Goal: Task Accomplishment & Management: Use online tool/utility

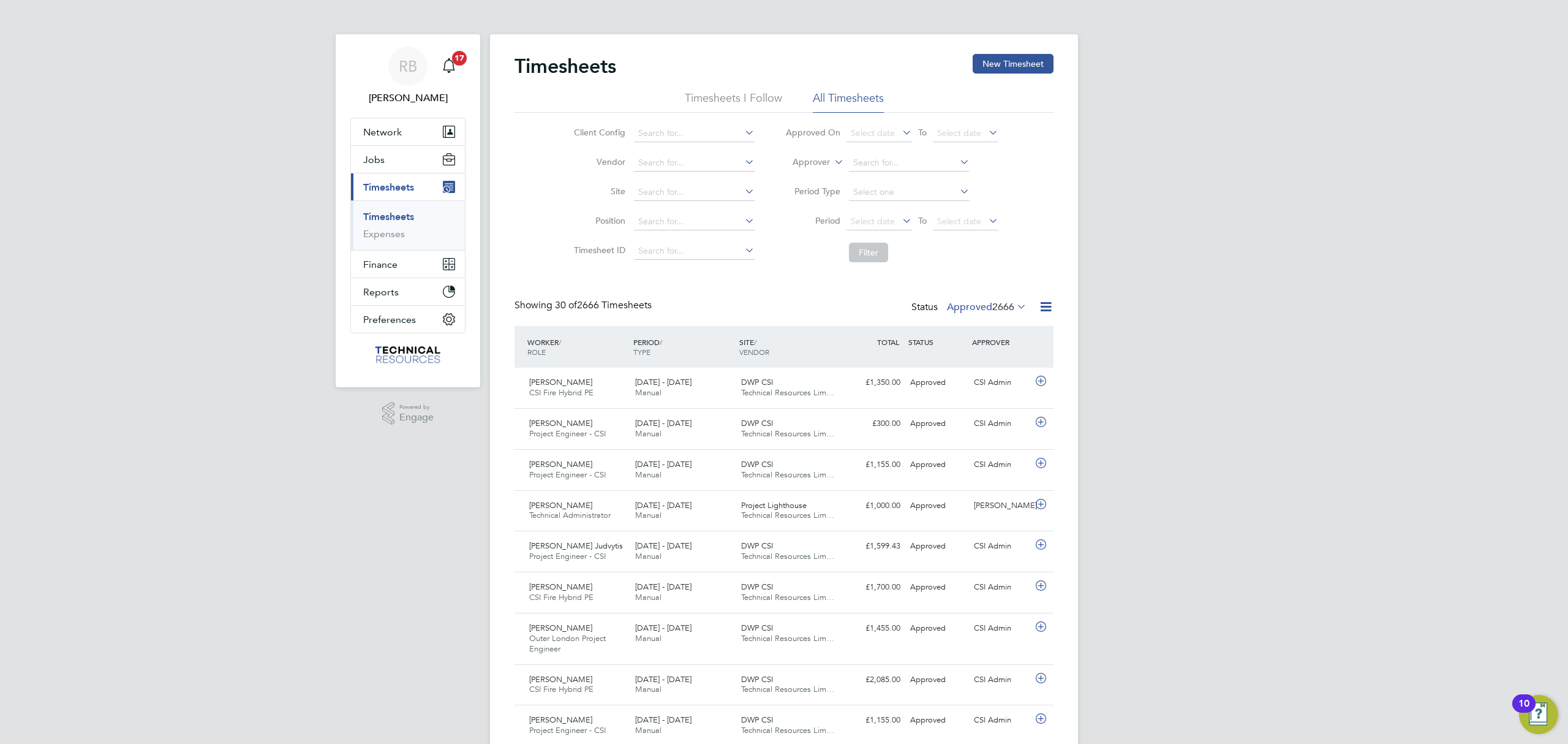
click at [985, 305] on label "Approved 2666" at bounding box center [987, 306] width 80 height 12
click at [998, 353] on li "2" at bounding box center [1011, 346] width 26 height 17
click at [993, 308] on span "2666" at bounding box center [1003, 306] width 22 height 12
click at [958, 364] on li "Submitted" at bounding box center [970, 363] width 56 height 17
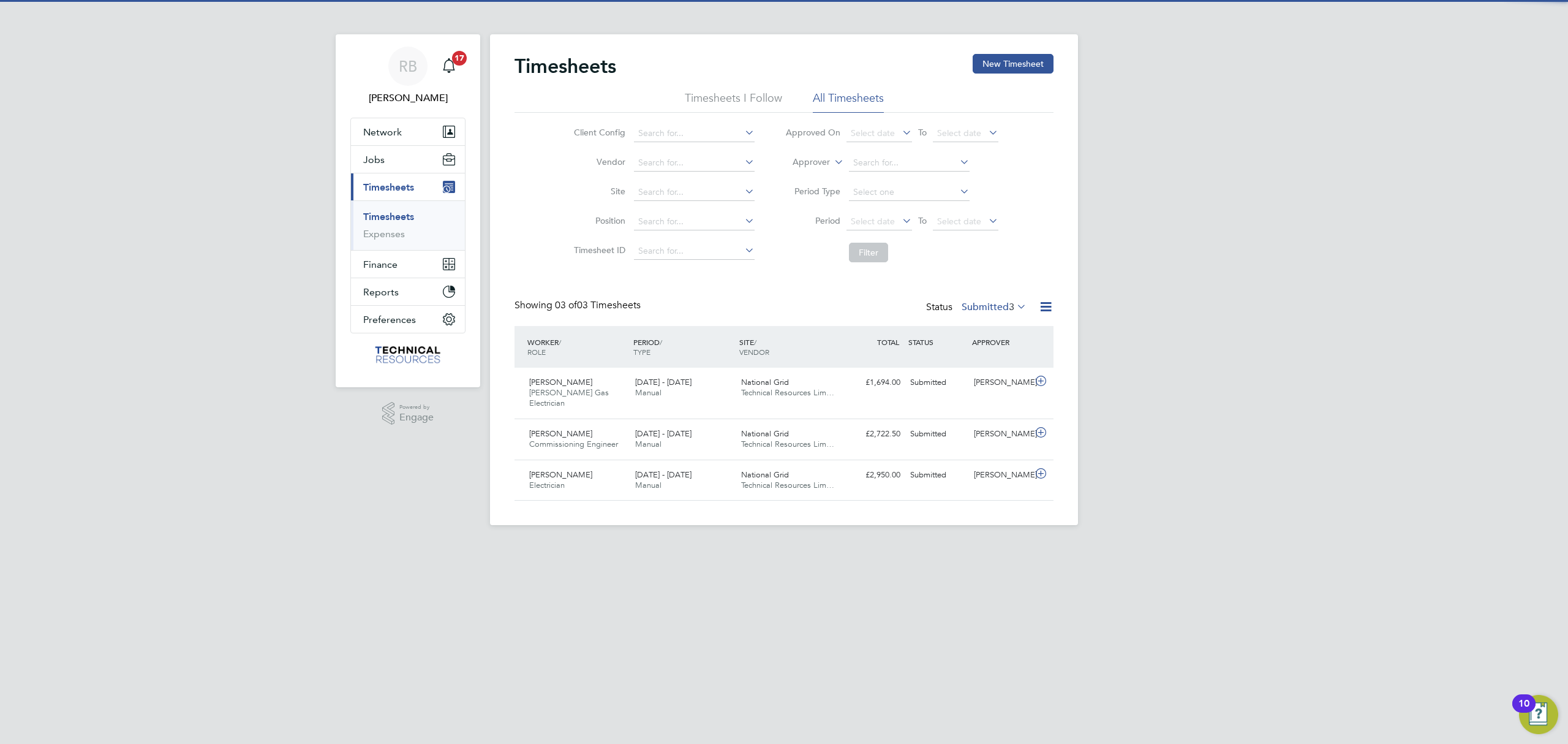
click at [1014, 308] on icon at bounding box center [1014, 306] width 0 height 17
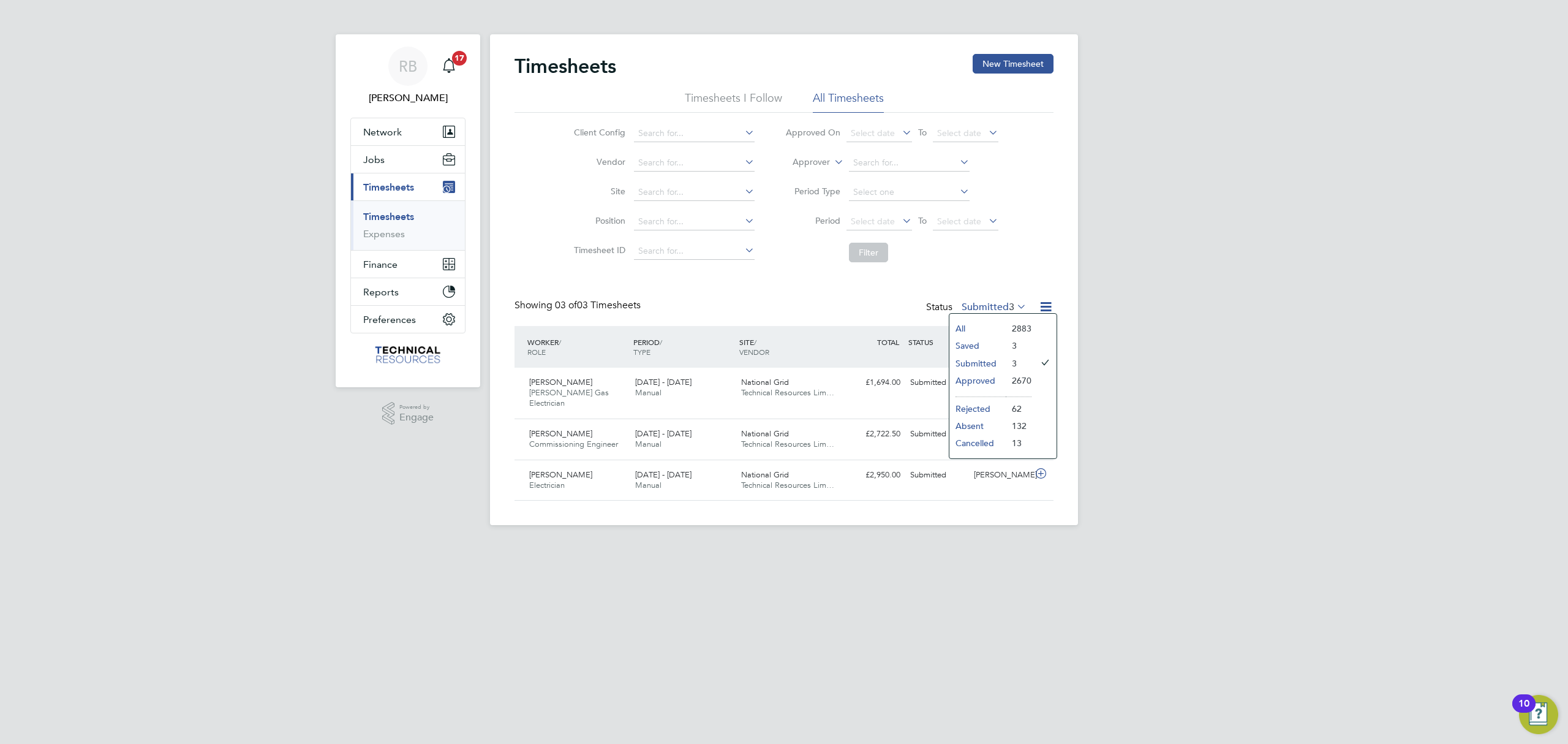
click at [981, 381] on li "Approved" at bounding box center [977, 381] width 56 height 17
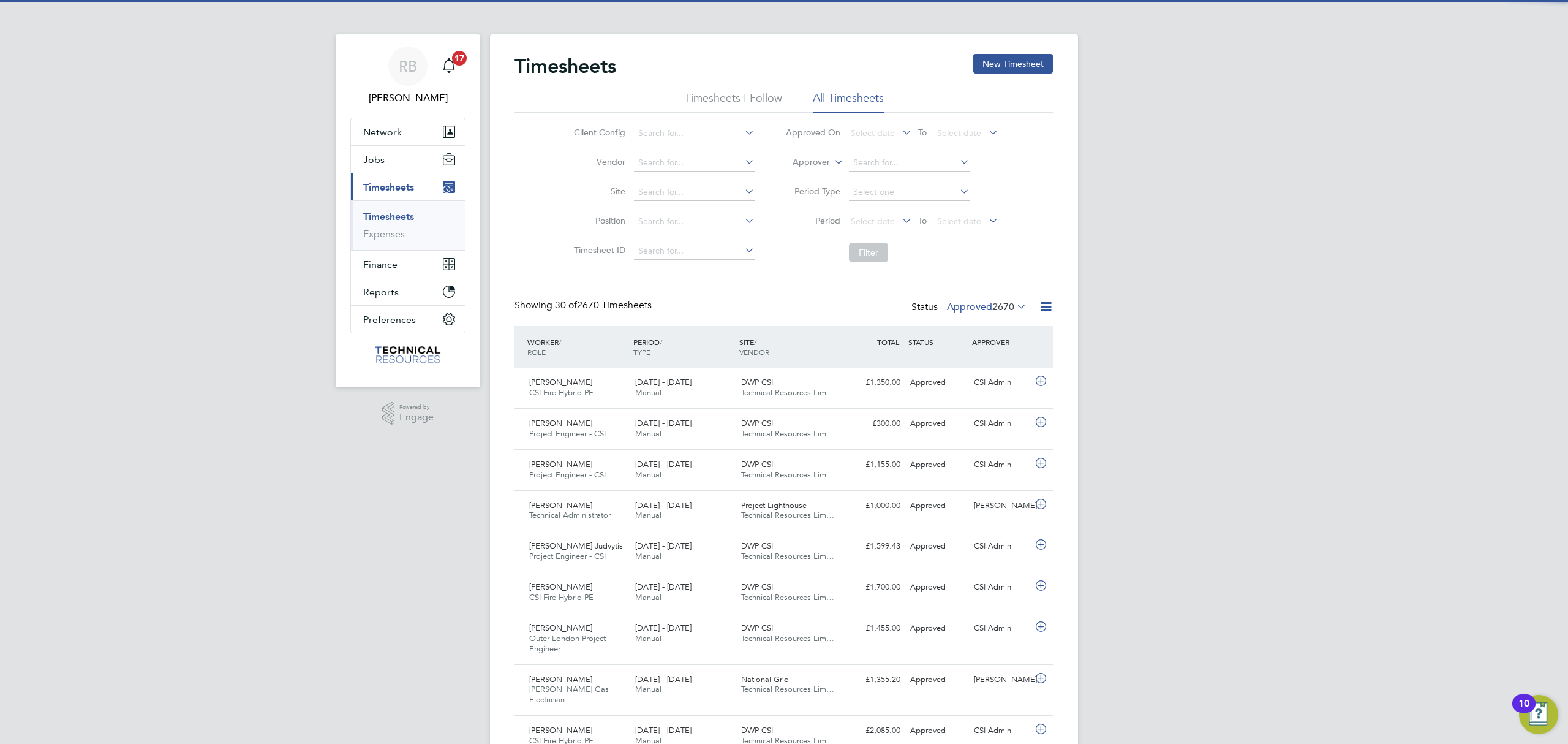
click at [1048, 313] on icon at bounding box center [1046, 306] width 15 height 15
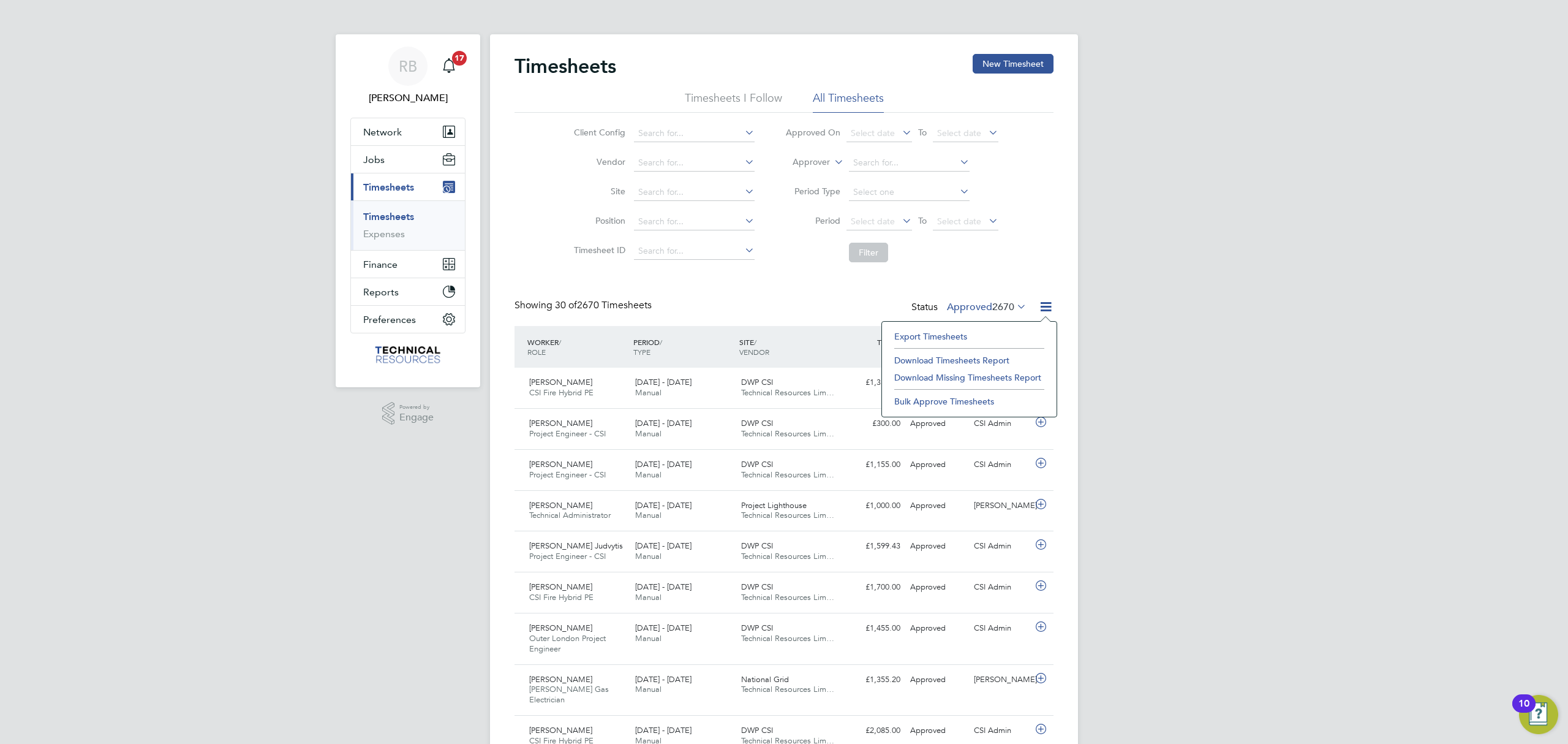
click at [1026, 330] on li "Export Timesheets" at bounding box center [968, 336] width 162 height 17
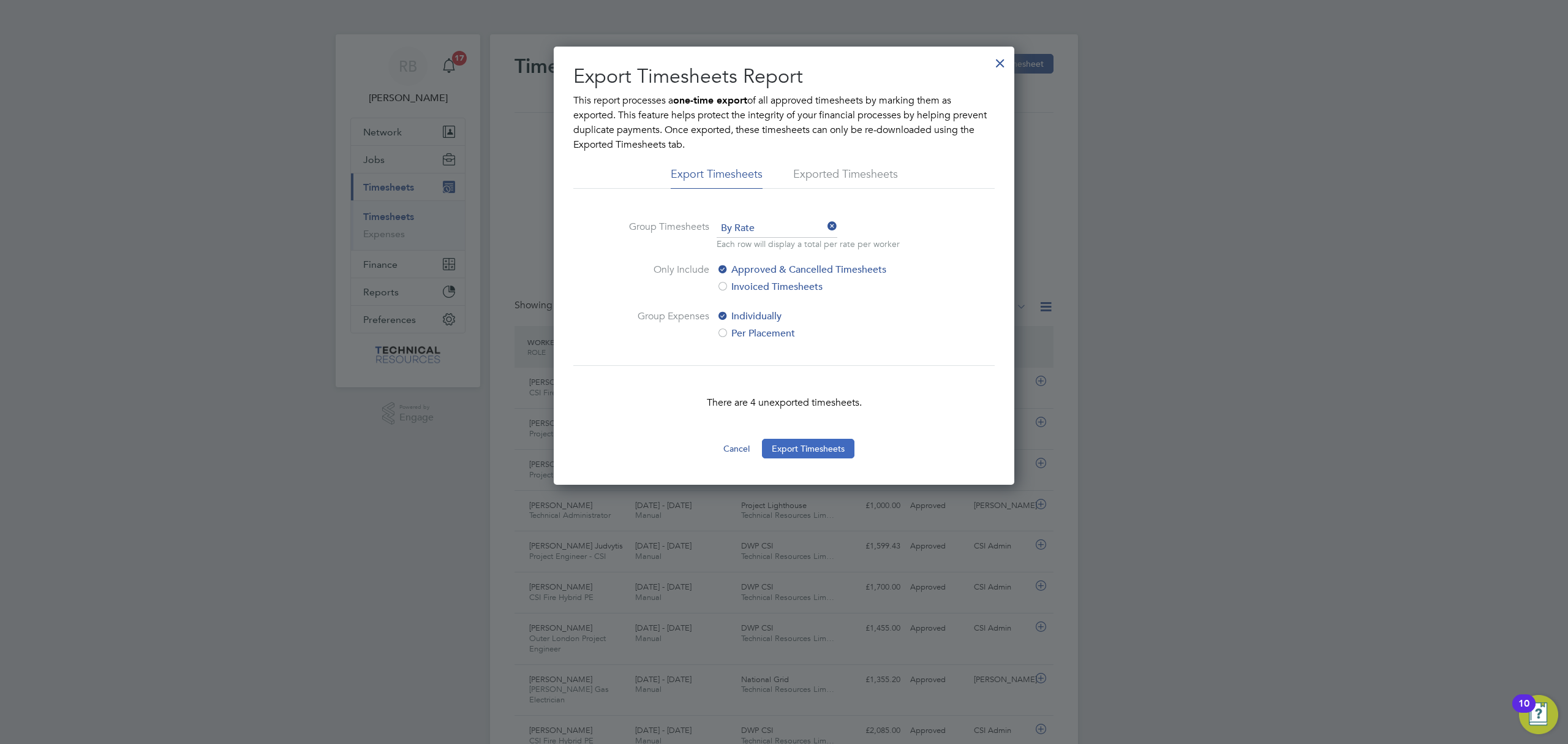
click at [831, 448] on button "Export Timesheets" at bounding box center [809, 448] width 93 height 19
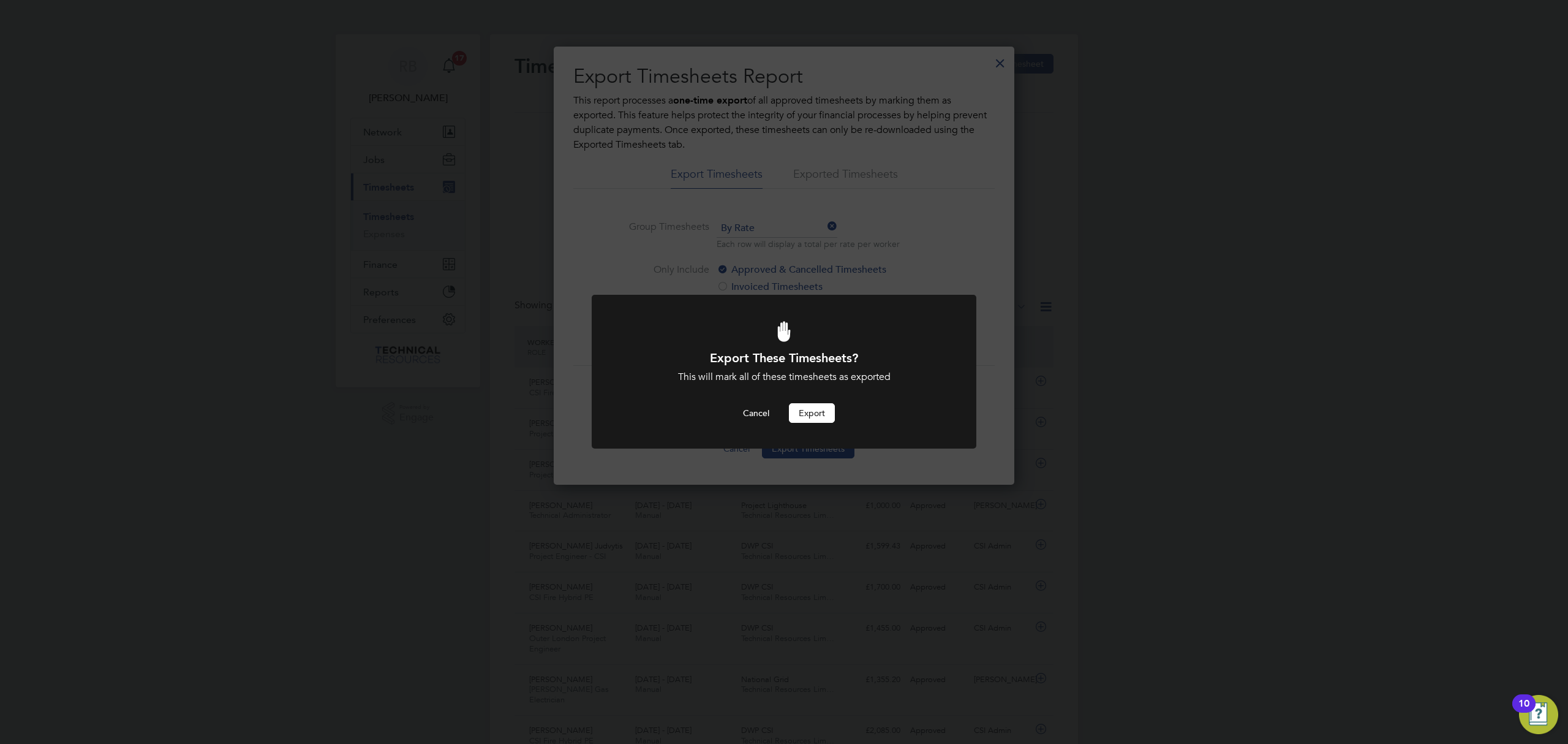
click at [819, 406] on button "Export" at bounding box center [811, 413] width 46 height 19
